Goal: Information Seeking & Learning: Learn about a topic

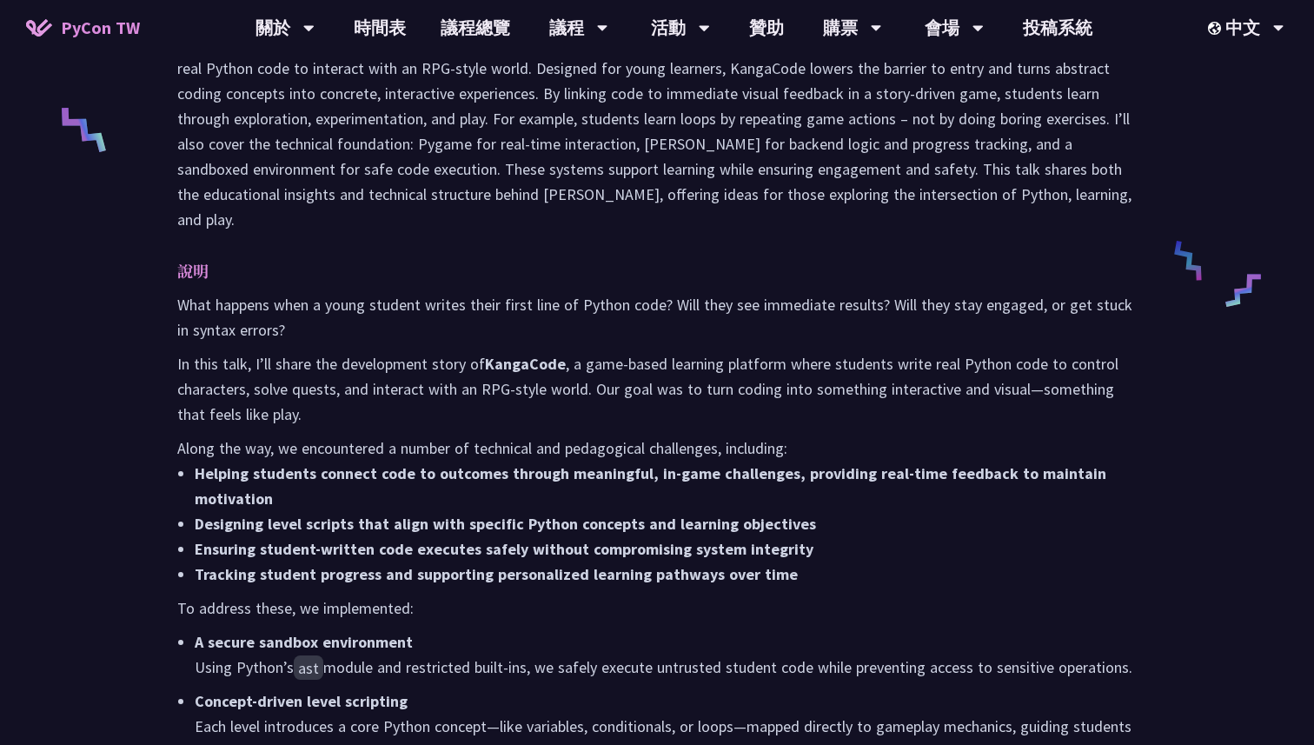
scroll to position [595, 0]
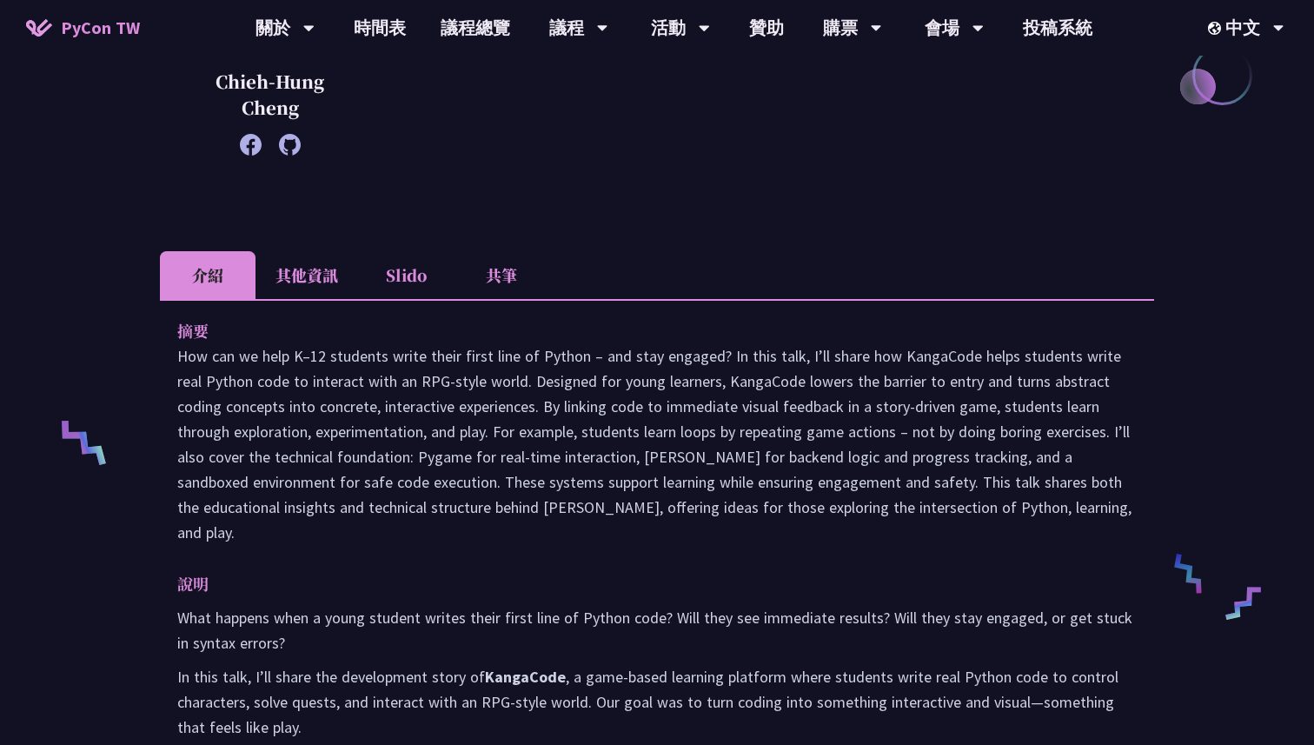
scroll to position [57, 0]
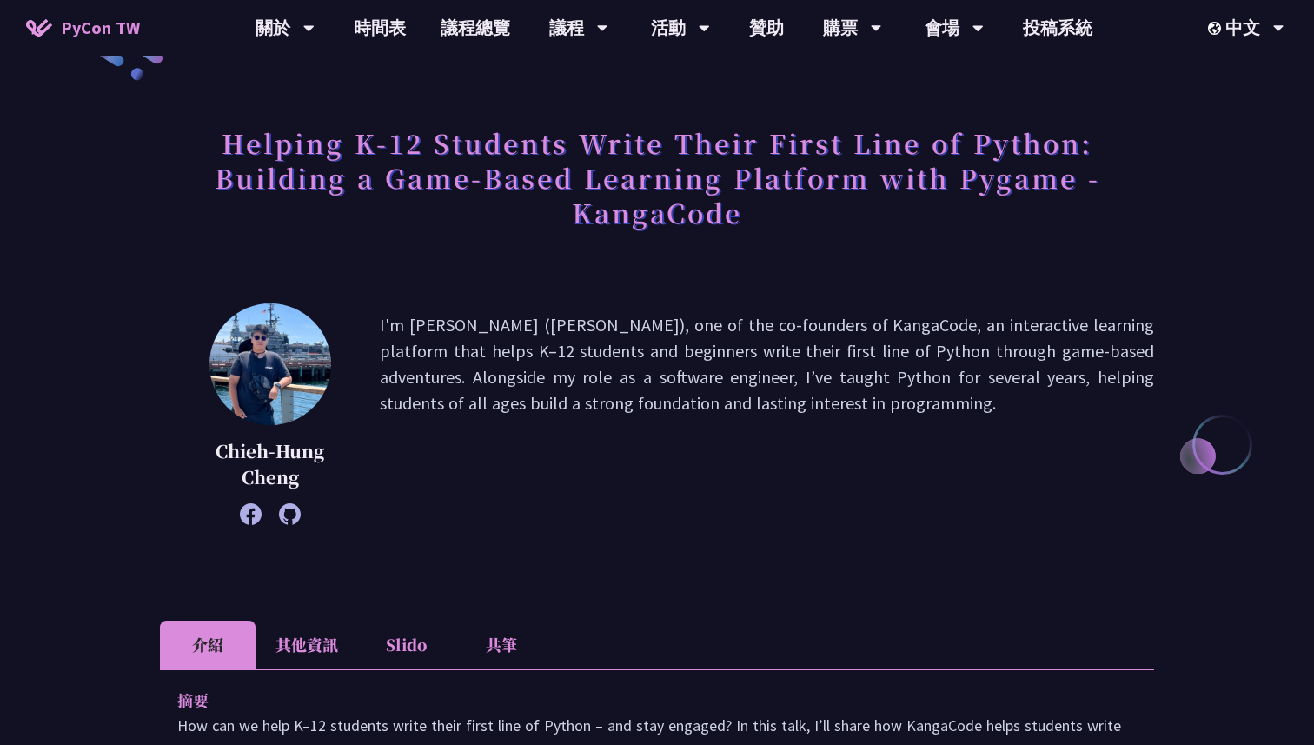
drag, startPoint x: 377, startPoint y: 321, endPoint x: 719, endPoint y: 421, distance: 356.9
click at [720, 421] on div "Chieh-Hung Cheng I'm Jeff (Chieh-Hung Cheng), one of the co-founders of KangaCo…" at bounding box center [657, 414] width 994 height 222
click at [719, 421] on p "I'm [PERSON_NAME] ([PERSON_NAME]), one of the co-founders of KangaCode, an inte…" at bounding box center [767, 414] width 774 height 204
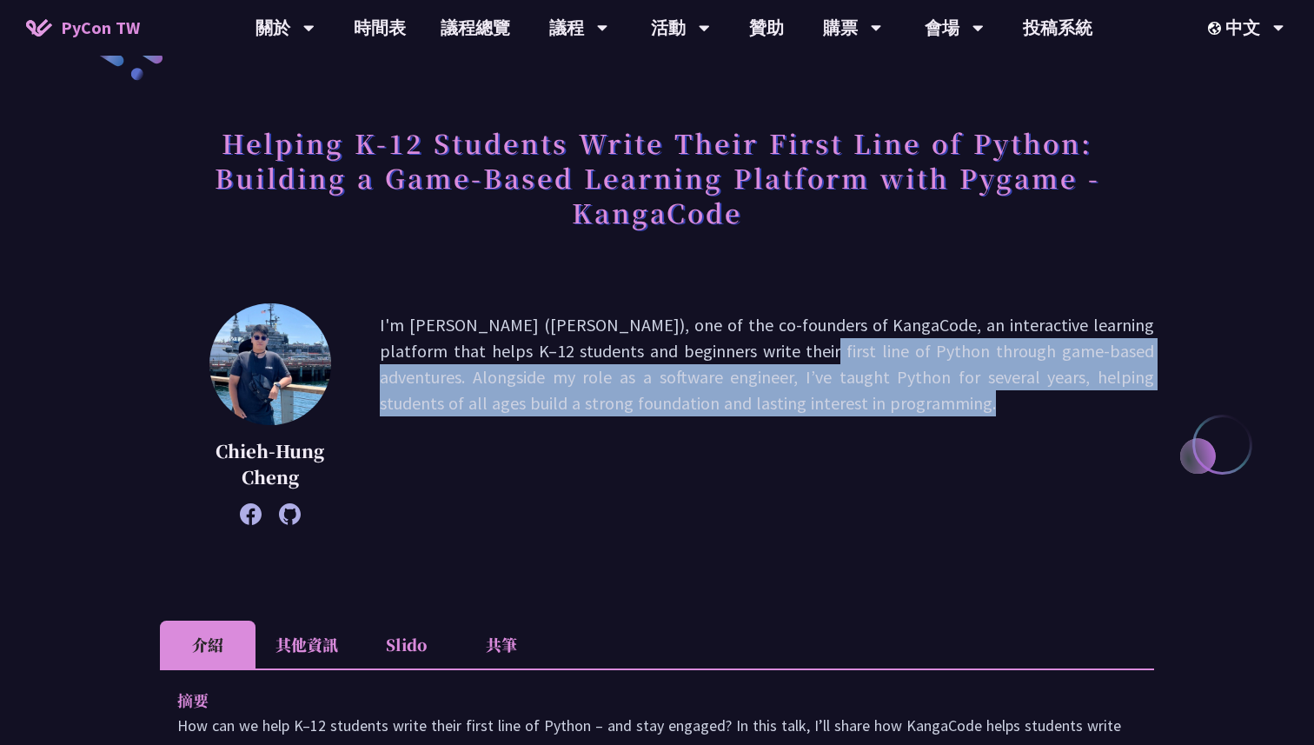
drag, startPoint x: 719, startPoint y: 421, endPoint x: 676, endPoint y: 363, distance: 72.6
click at [676, 363] on p "I'm [PERSON_NAME] ([PERSON_NAME]), one of the co-founders of KangaCode, an inte…" at bounding box center [767, 414] width 774 height 204
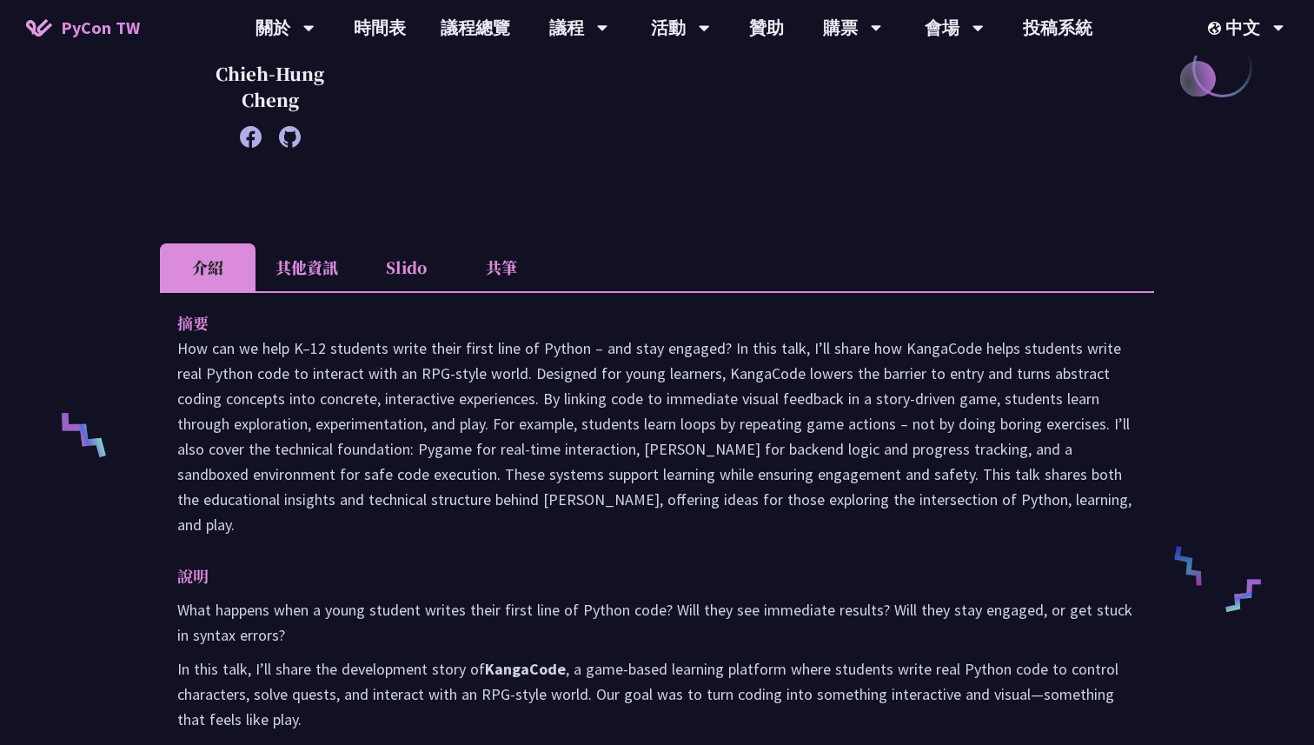
scroll to position [379, 0]
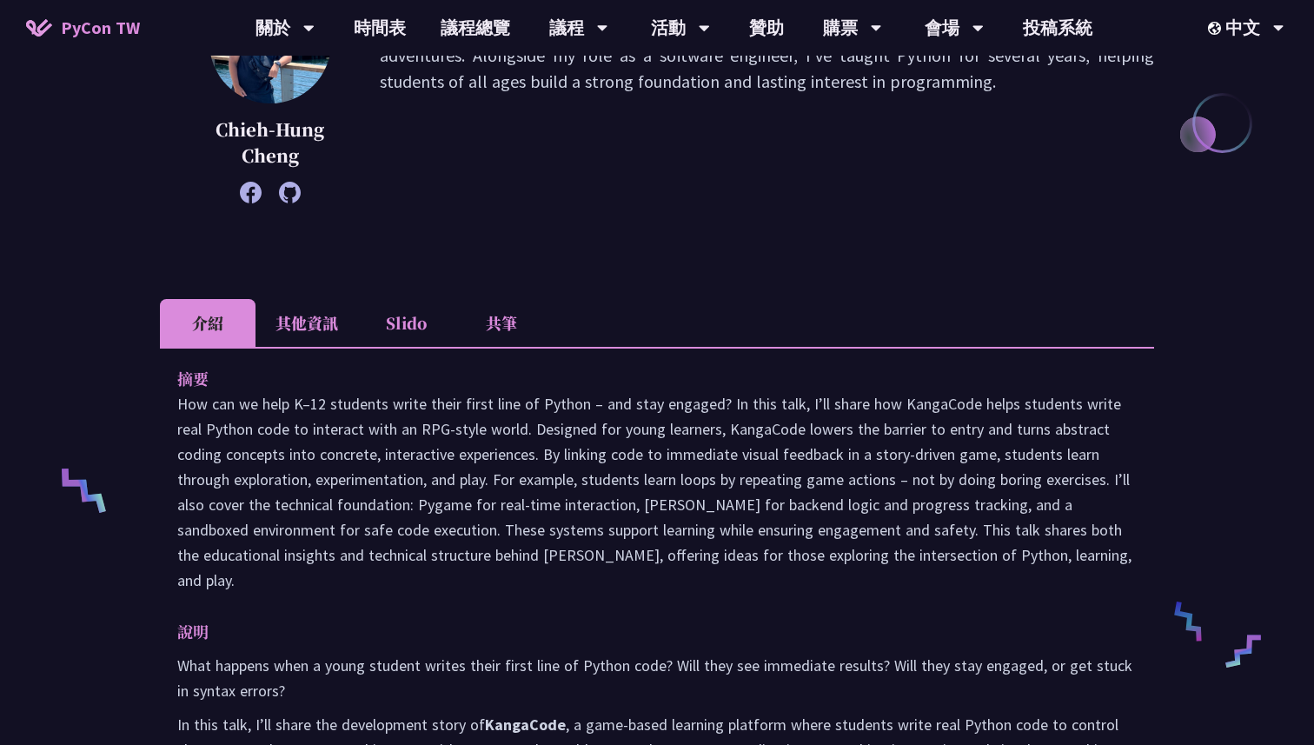
click at [255, 197] on icon at bounding box center [251, 193] width 22 height 22
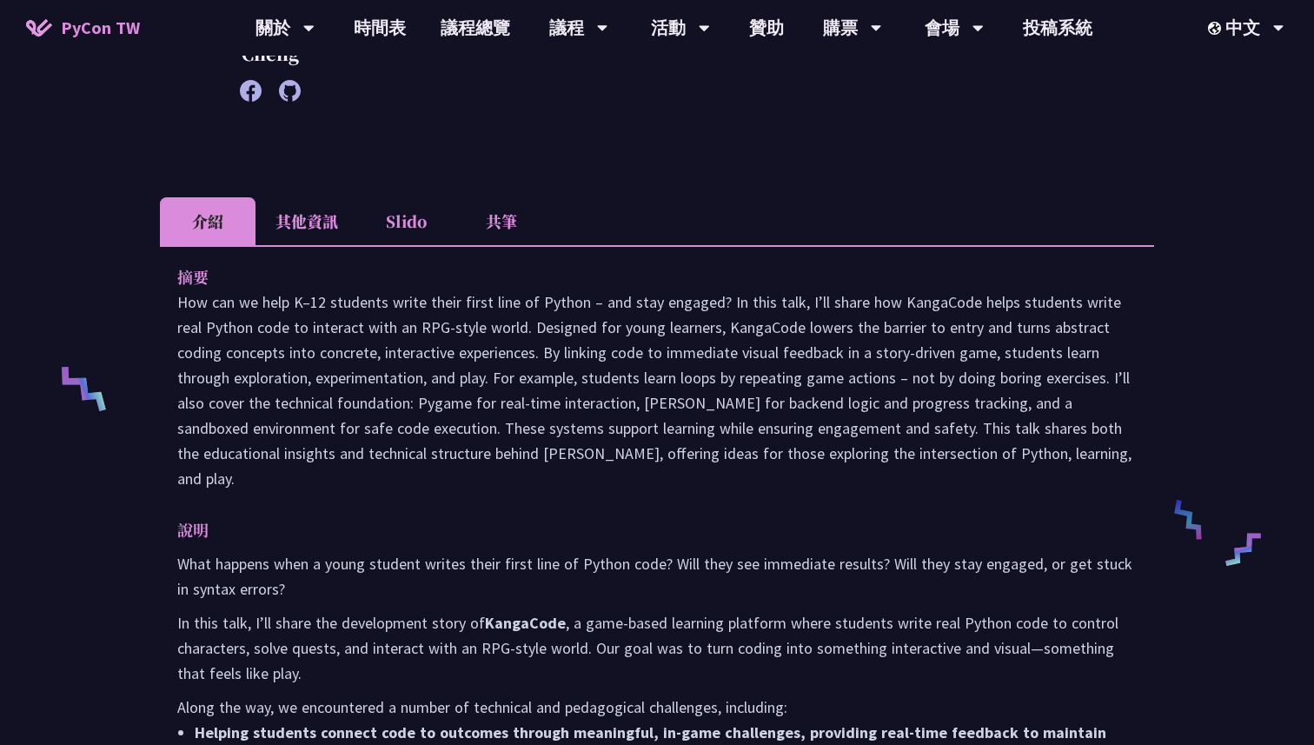
scroll to position [451, 0]
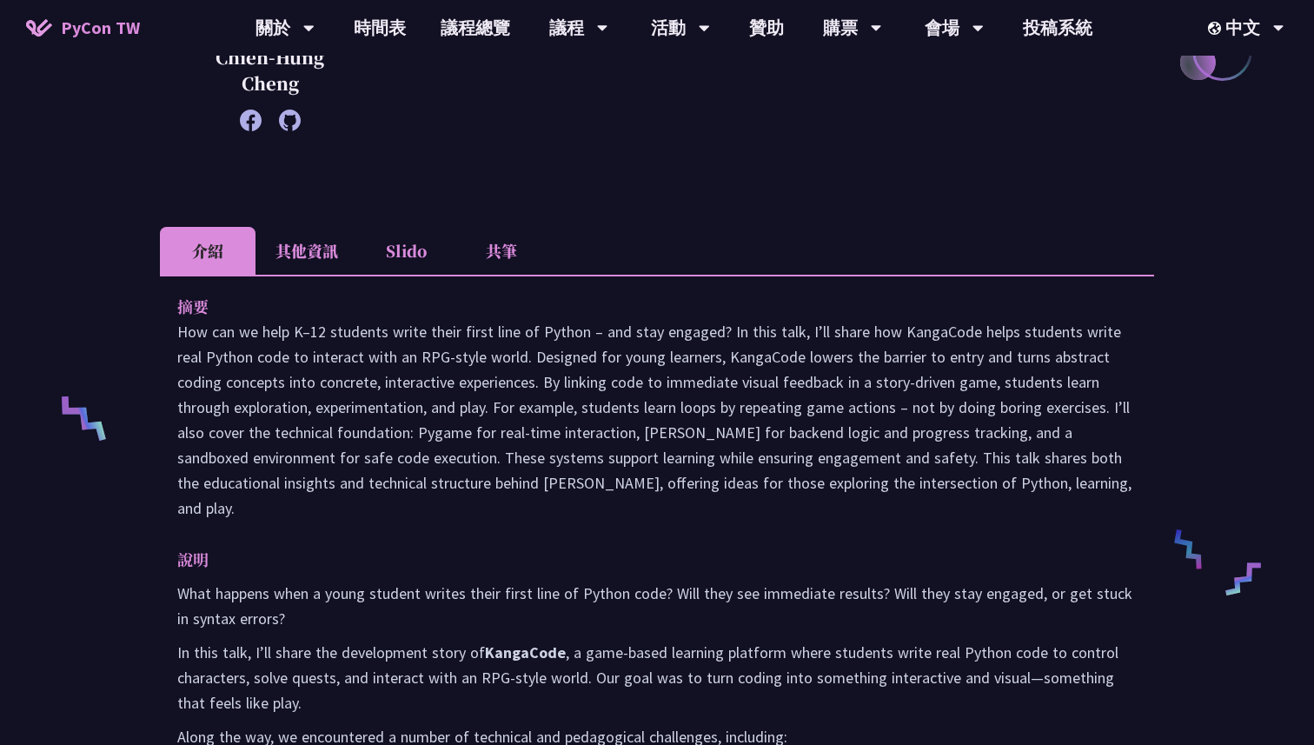
click at [319, 242] on li "其他資訊" at bounding box center [306, 251] width 103 height 48
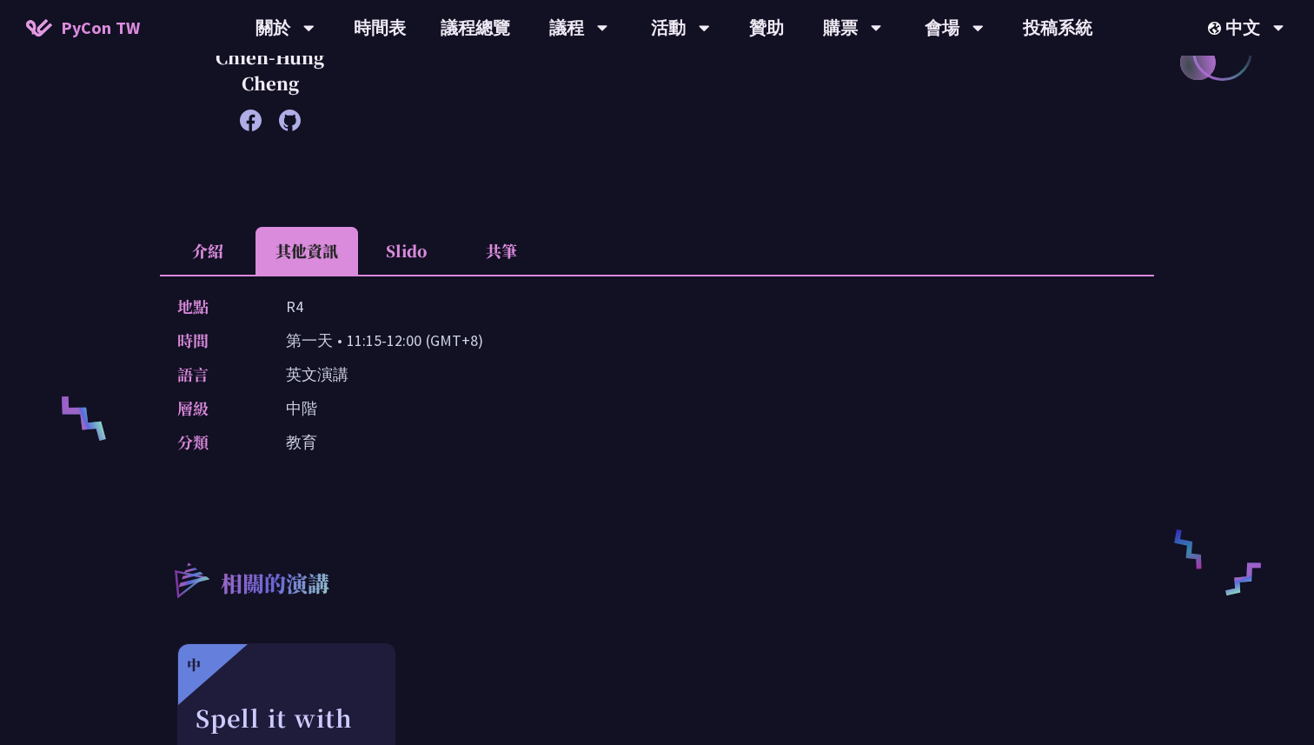
click at [404, 255] on li "Slido" at bounding box center [406, 251] width 96 height 48
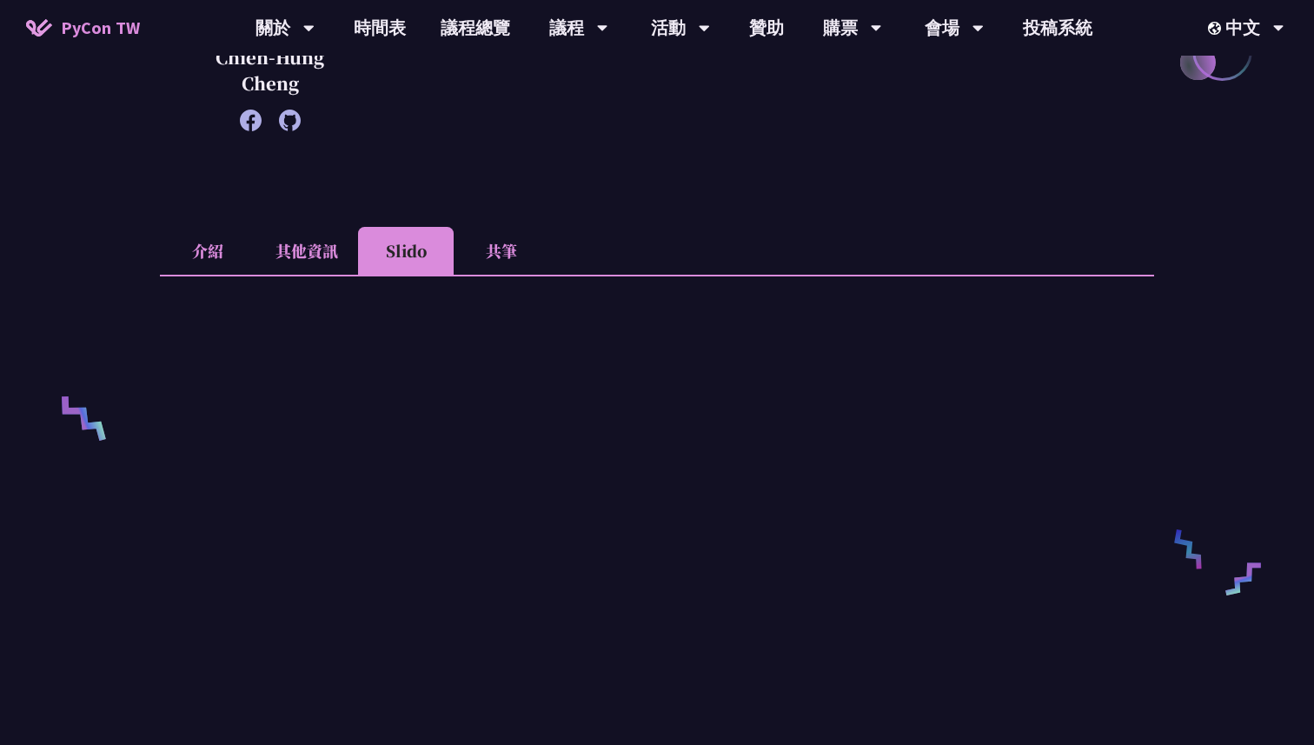
click at [514, 254] on li "共筆" at bounding box center [502, 251] width 96 height 48
click at [243, 246] on li "介紹" at bounding box center [208, 251] width 96 height 48
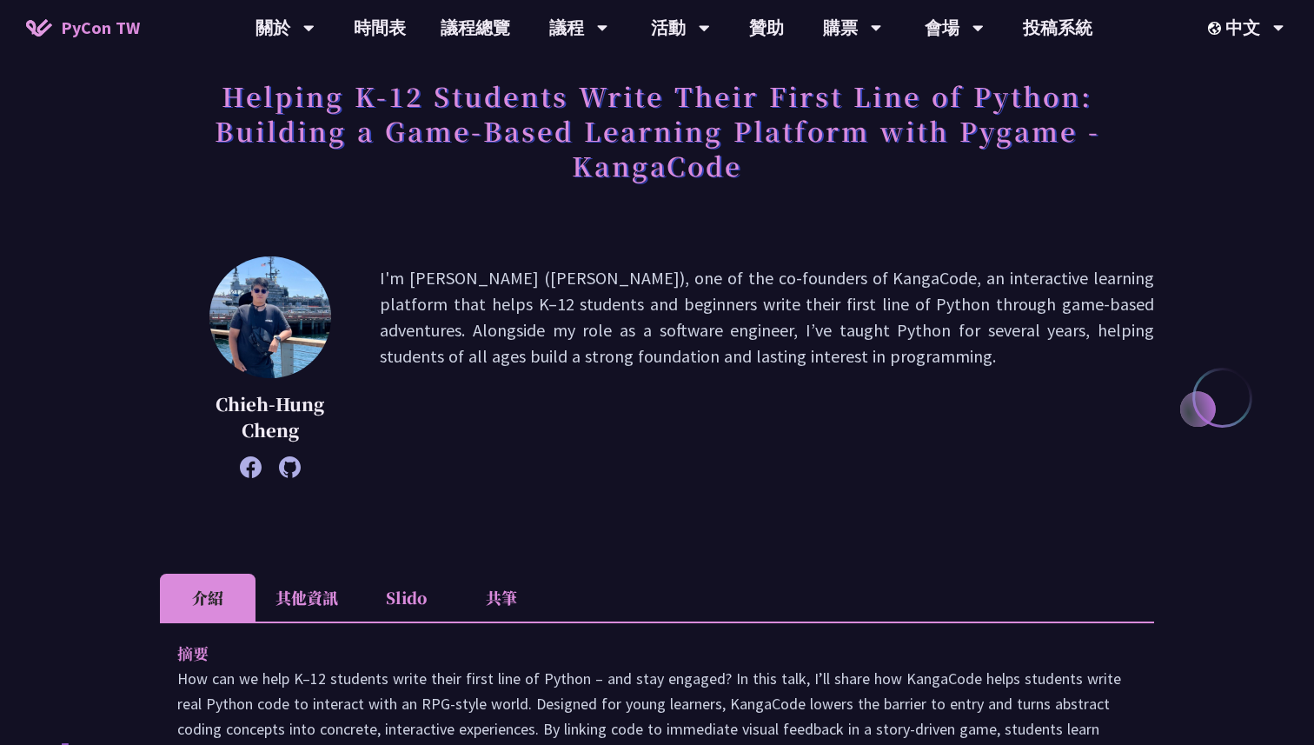
scroll to position [0, 0]
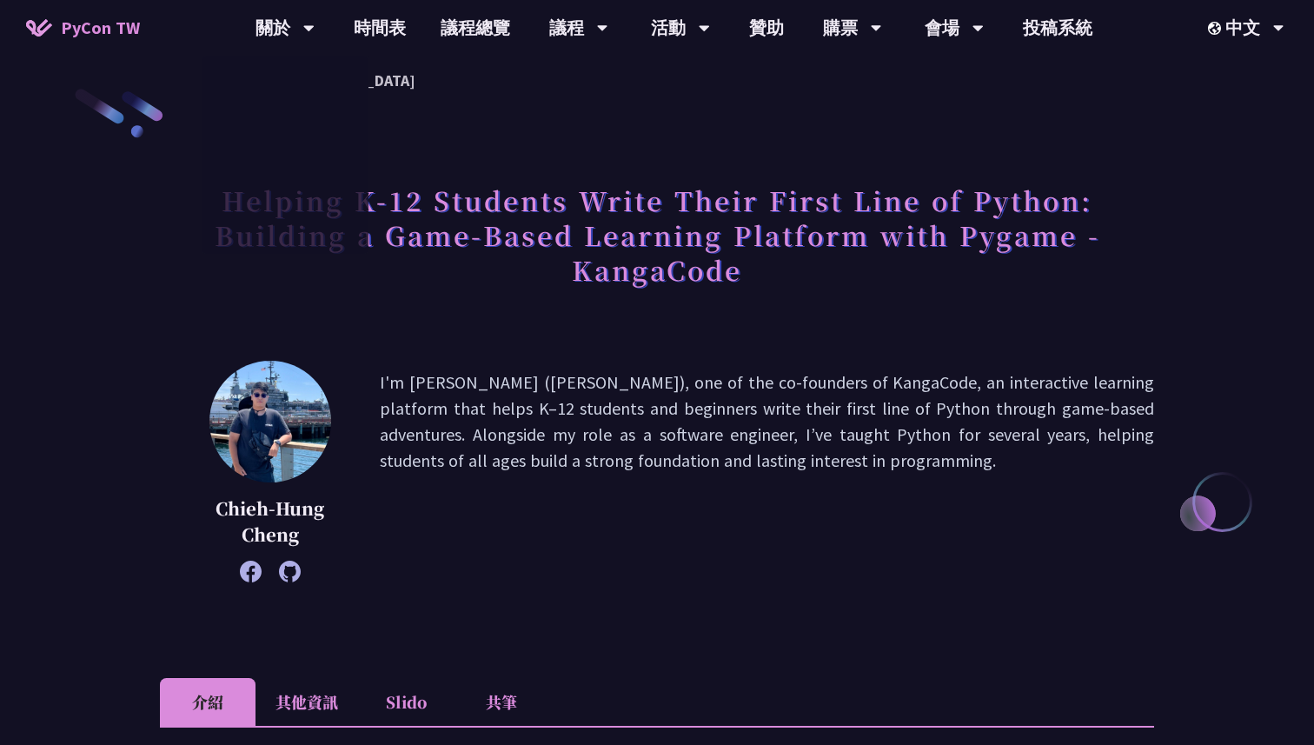
click at [103, 39] on span "PyCon TW" at bounding box center [100, 28] width 79 height 26
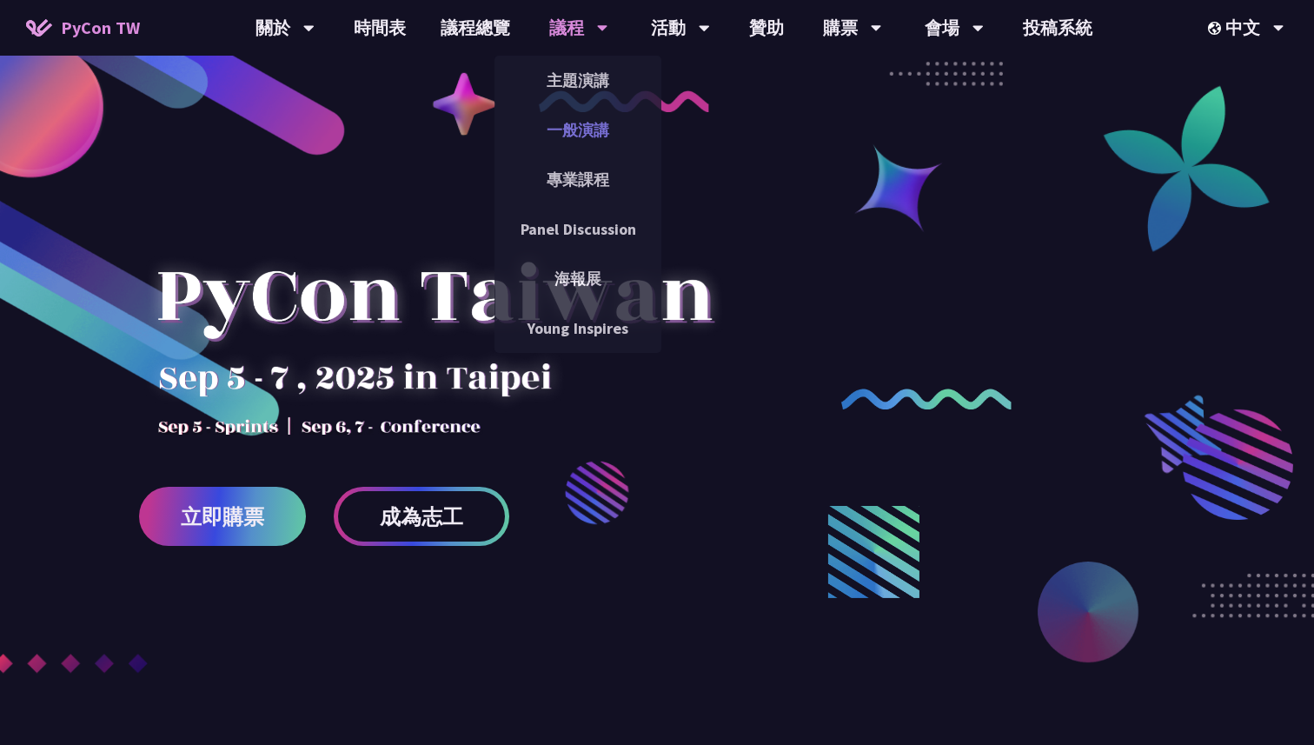
click at [600, 143] on link "一般演講" at bounding box center [577, 129] width 167 height 41
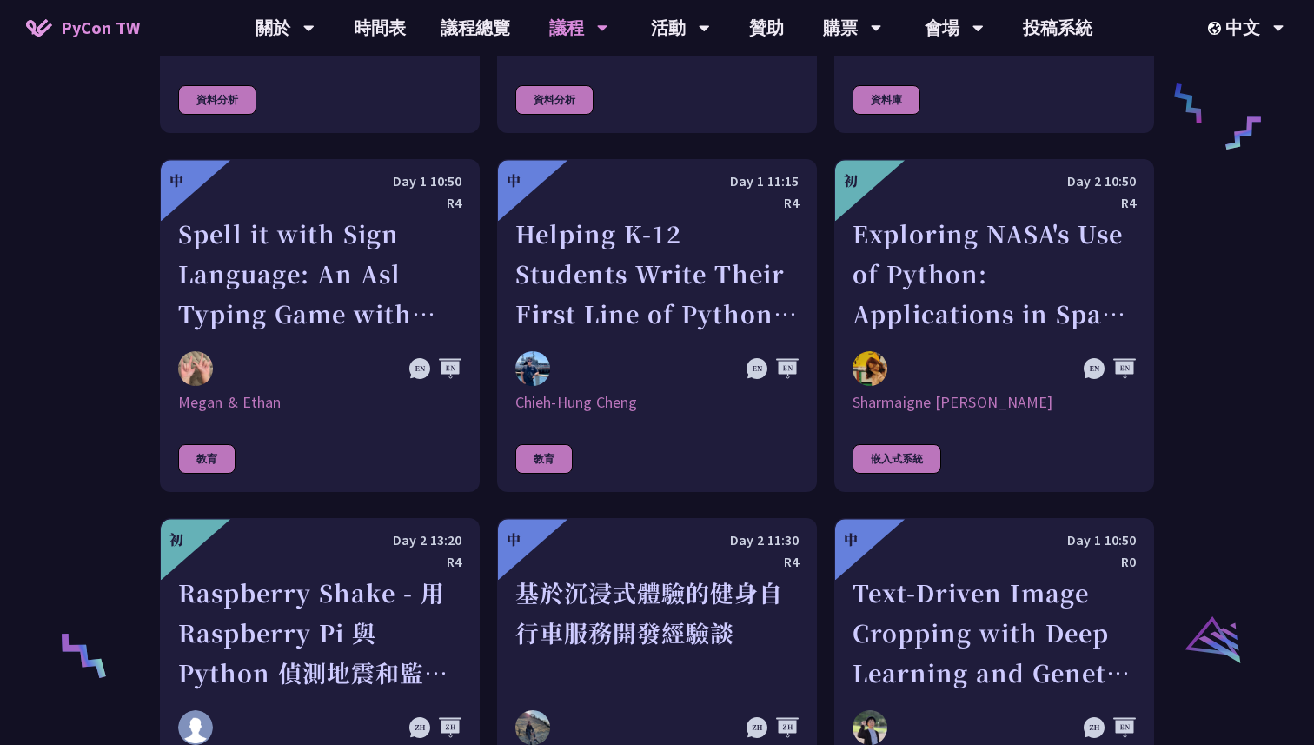
scroll to position [3013, 0]
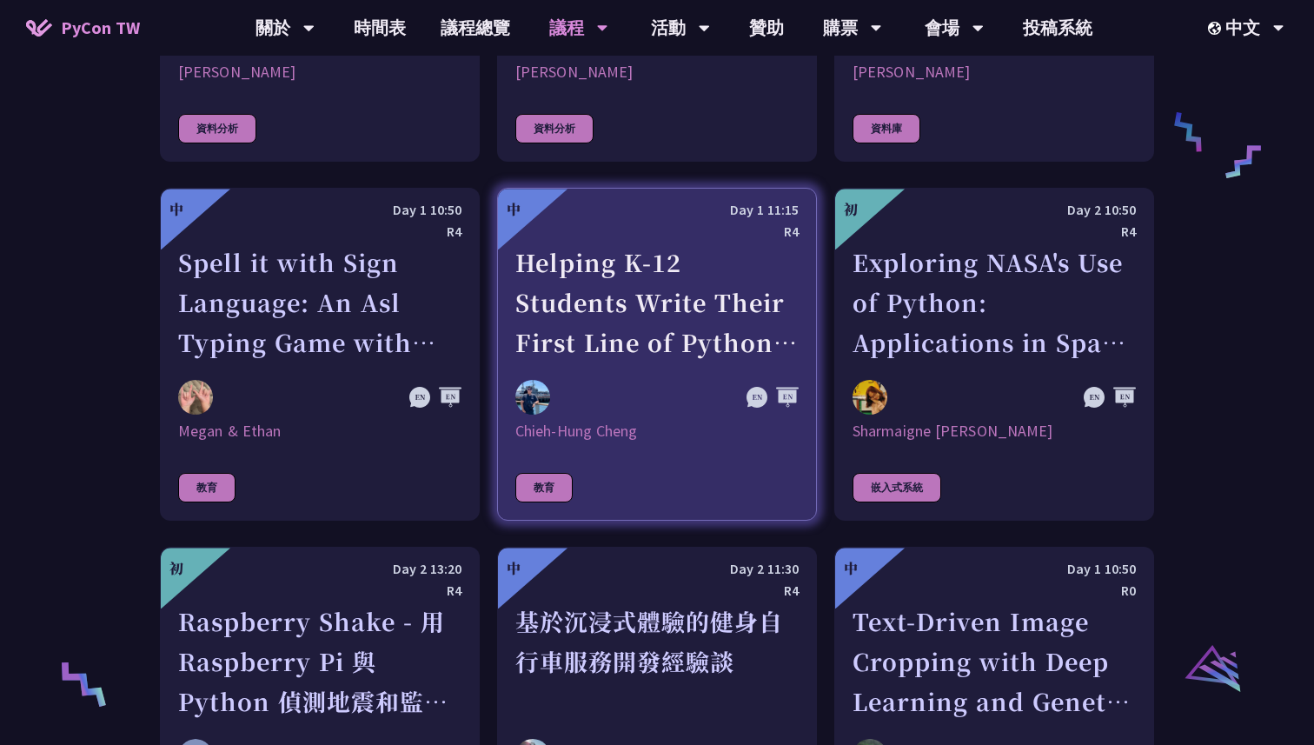
click at [647, 380] on div at bounding box center [614, 397] width 198 height 35
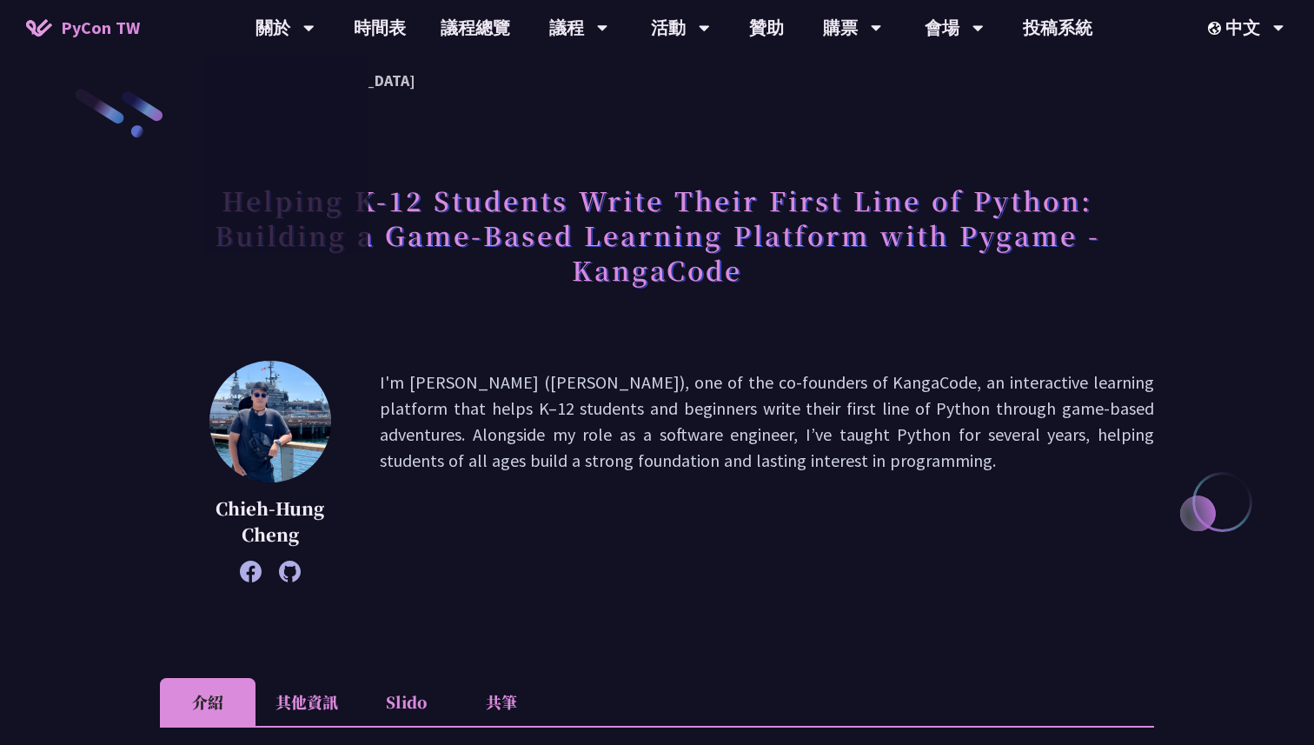
click at [115, 24] on span "PyCon TW" at bounding box center [100, 28] width 79 height 26
